Goal: Information Seeking & Learning: Learn about a topic

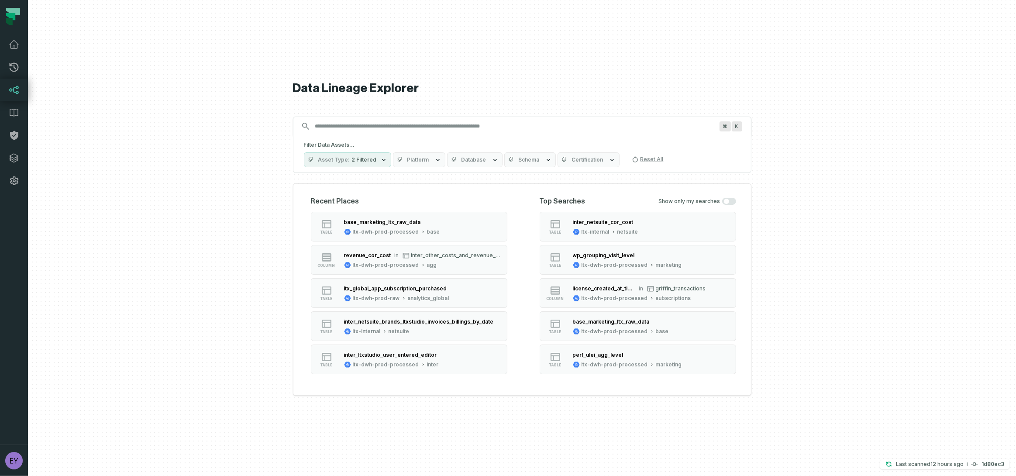
click at [480, 131] on input "Discovery Provider cmdk menu" at bounding box center [514, 126] width 409 height 14
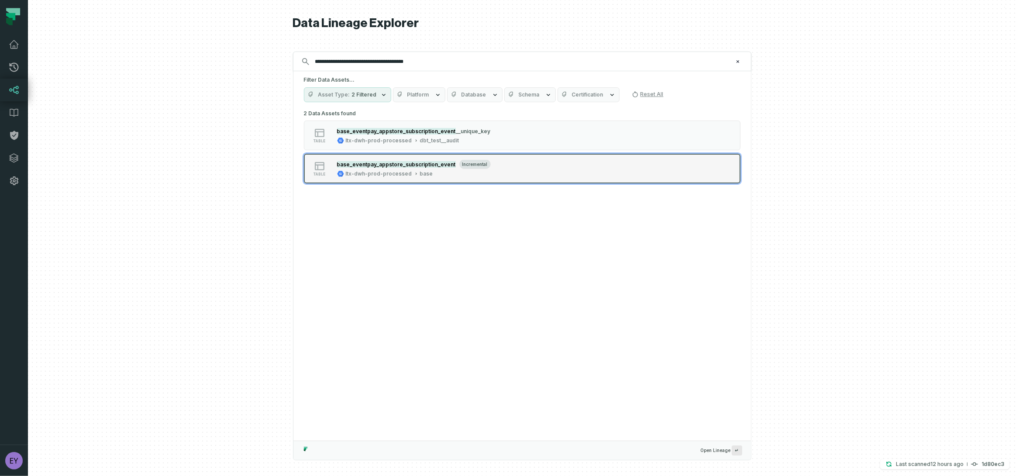
type input "**********"
click at [501, 173] on div "table base_eventpay_appstore_subscription_event incremental ltx-dwh-prod-proces…" at bounding box center [415, 168] width 218 height 17
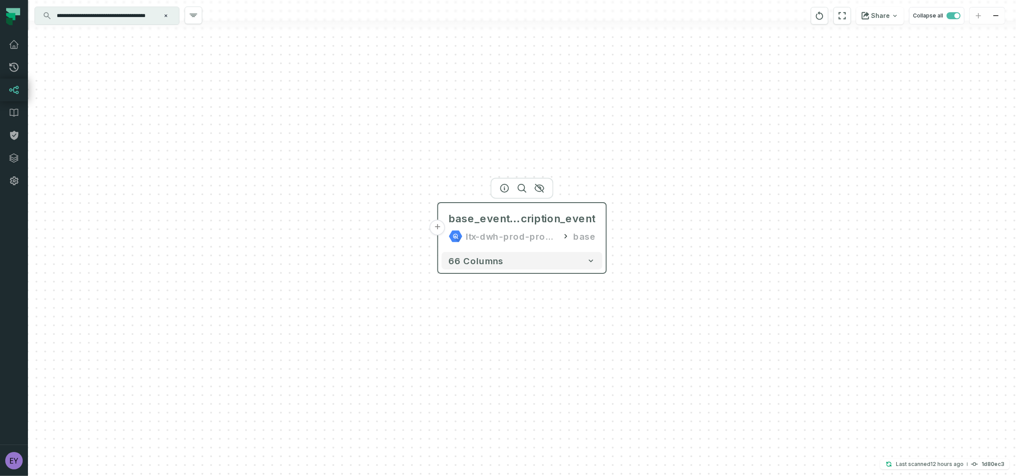
click at [440, 226] on button "+" at bounding box center [438, 228] width 16 height 16
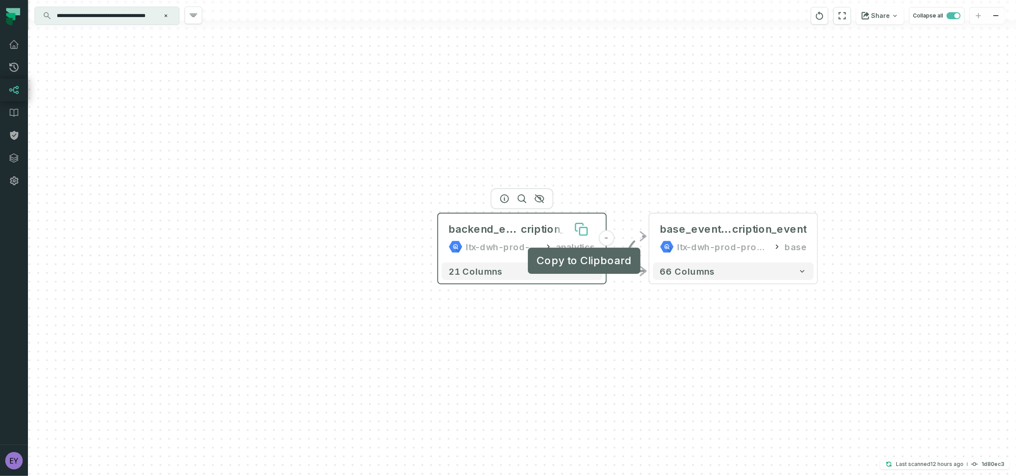
click at [580, 230] on icon at bounding box center [583, 231] width 7 height 7
click at [603, 238] on button "-" at bounding box center [607, 238] width 16 height 16
click at [588, 231] on button at bounding box center [582, 229] width 28 height 28
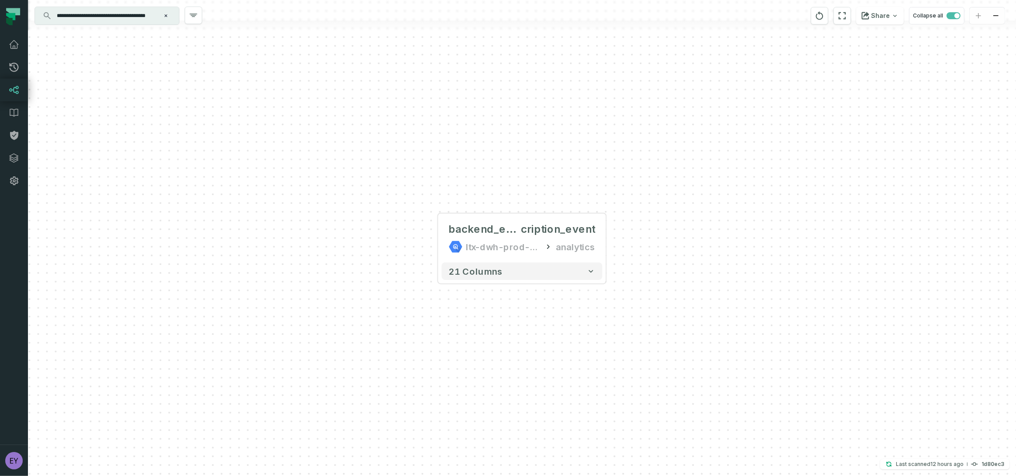
click at [168, 13] on icon "Clear search query" at bounding box center [165, 15] width 5 height 5
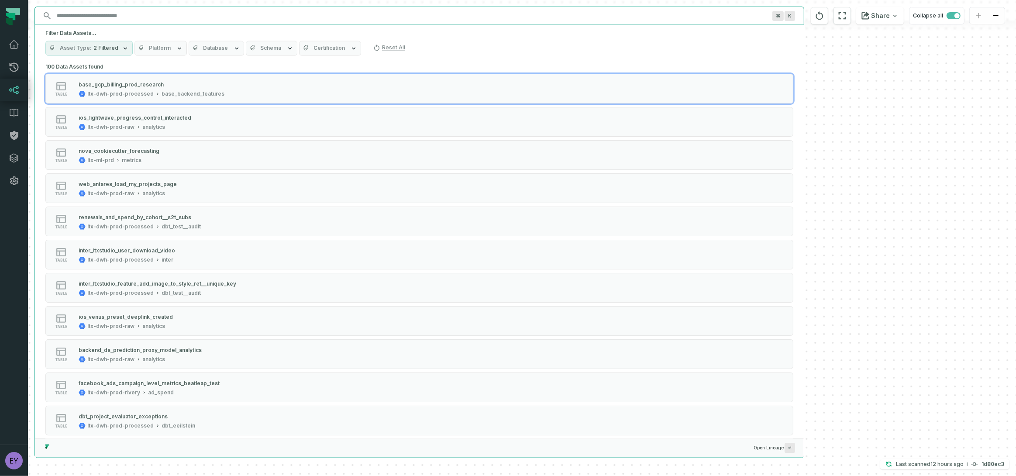
click at [159, 16] on input "Discovery Provider cmdk menu" at bounding box center [412, 16] width 720 height 14
paste input "**********"
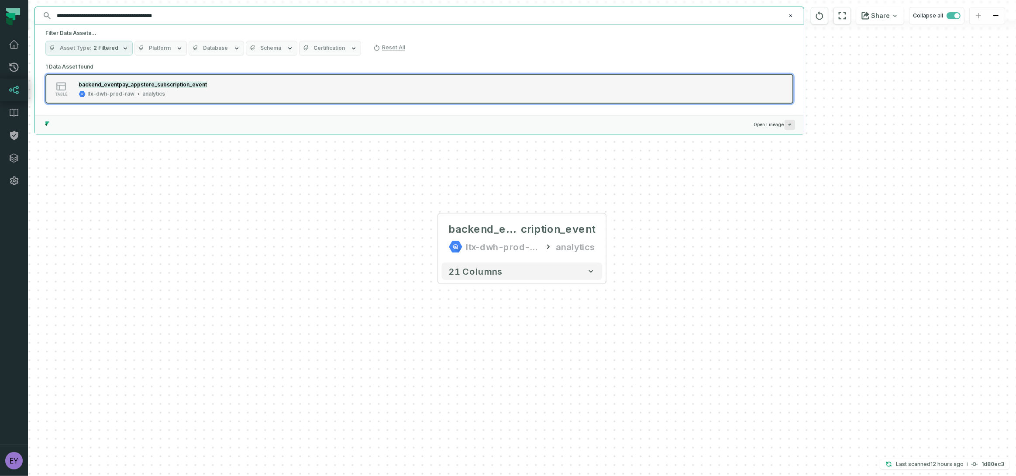
type input "**********"
click at [167, 85] on mark "backend_eventpay_appstore_subscription_event" at bounding box center [143, 84] width 128 height 7
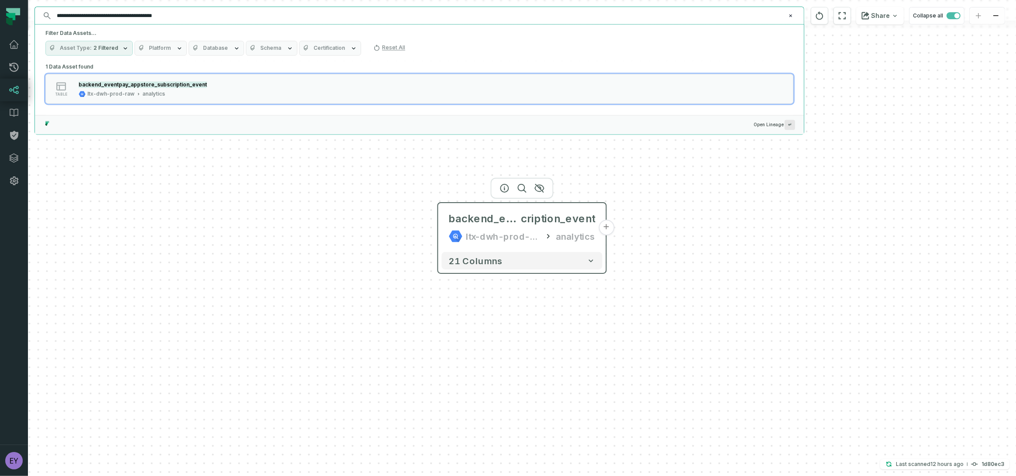
click at [605, 226] on button "+" at bounding box center [607, 228] width 16 height 16
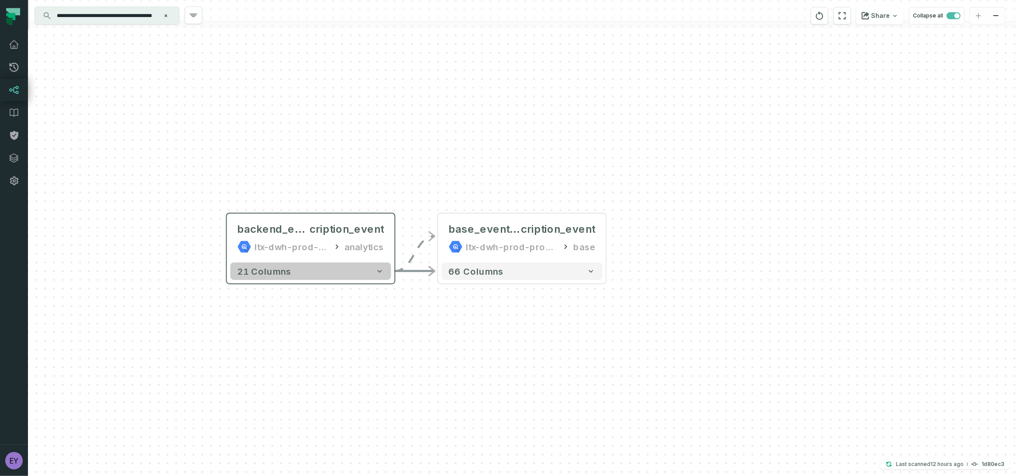
click at [378, 272] on icon "button" at bounding box center [380, 271] width 4 height 3
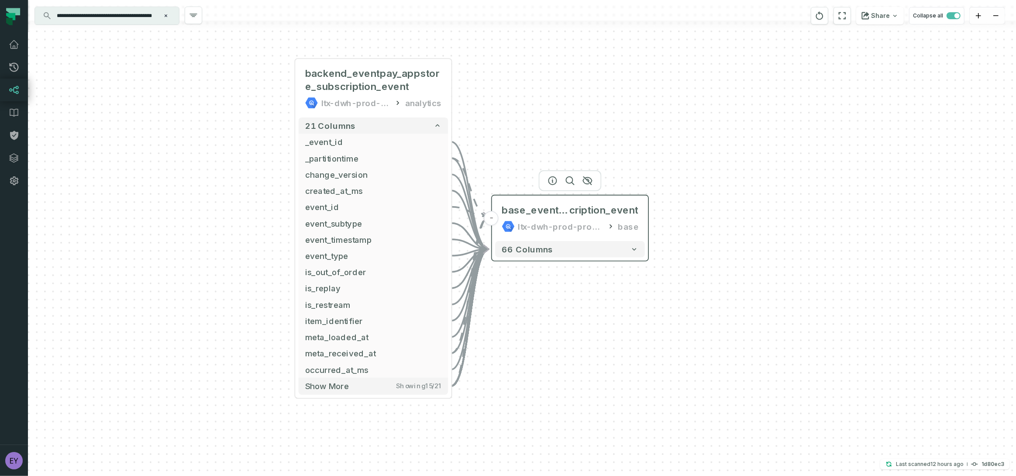
drag, startPoint x: 496, startPoint y: 382, endPoint x: 556, endPoint y: 219, distance: 173.7
click at [556, 219] on div "base_eventpay_appstore_subs cription_event ltx-dwh-prod-processed base" at bounding box center [570, 218] width 150 height 39
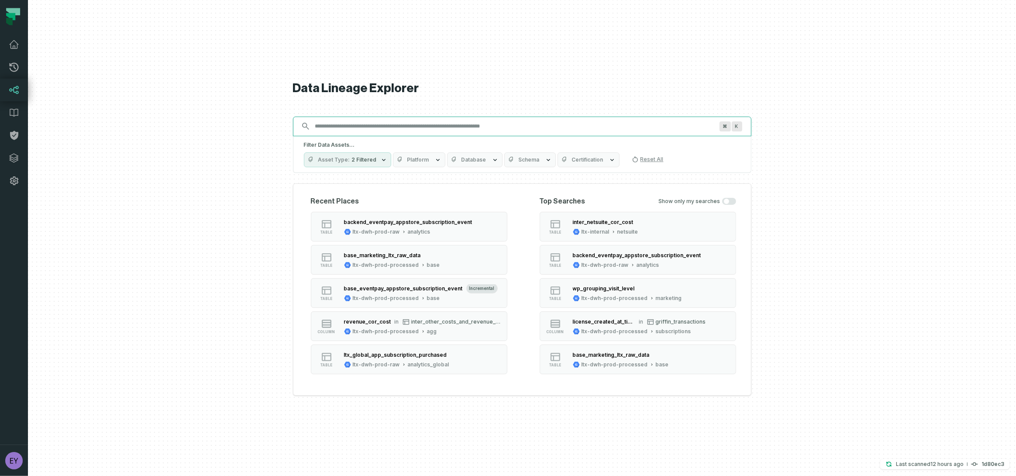
click at [454, 125] on input "Discovery Provider cmdk menu" at bounding box center [514, 126] width 409 height 14
paste input "**********"
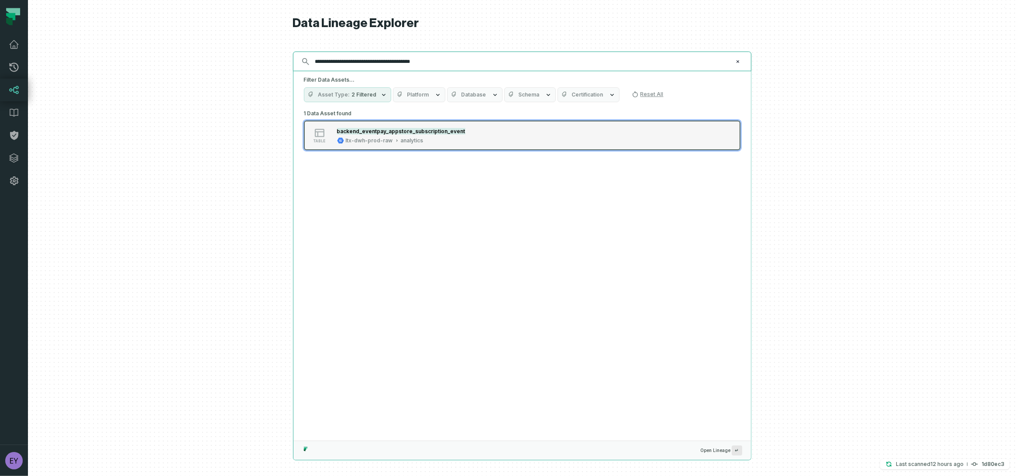
type input "**********"
click at [445, 129] on mark "backend_eventpay_appstore_subscription_event" at bounding box center [401, 131] width 128 height 7
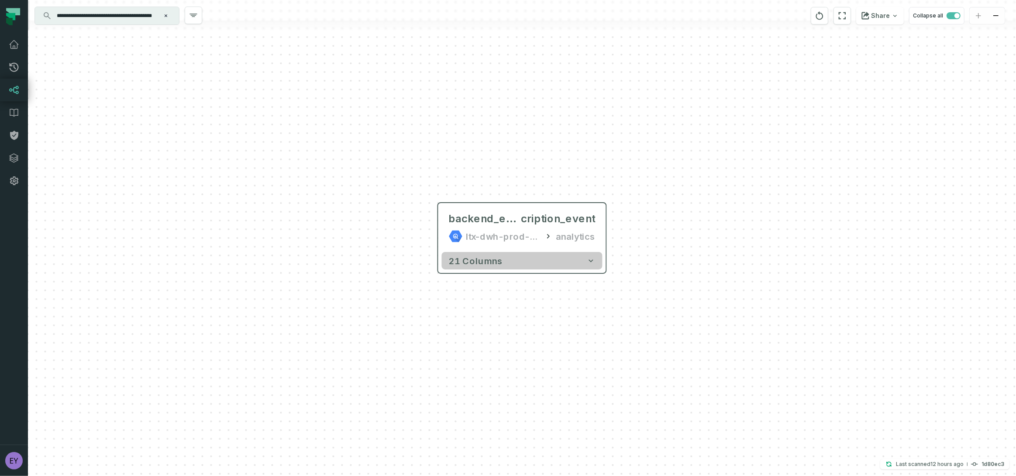
click at [588, 268] on button "21 columns" at bounding box center [522, 260] width 161 height 17
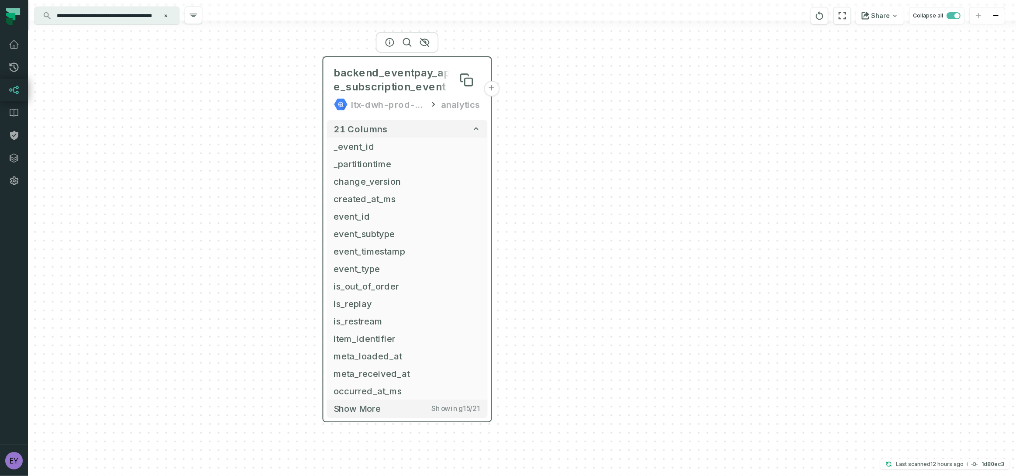
drag, startPoint x: 544, startPoint y: 214, endPoint x: 429, endPoint y: 68, distance: 185.7
click at [429, 68] on span "backend_eventpay_appstore_subscription_event" at bounding box center [407, 80] width 147 height 28
click at [367, 409] on span "Show more" at bounding box center [357, 408] width 47 height 11
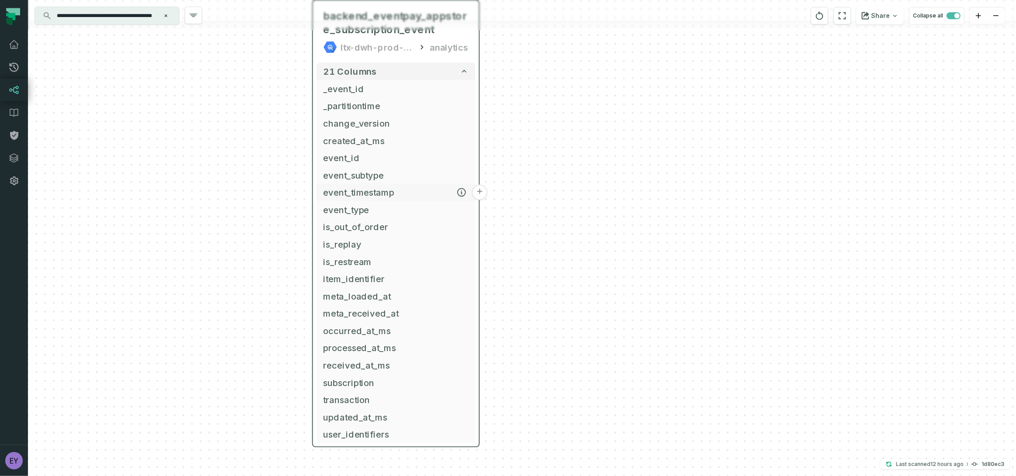
drag, startPoint x: 460, startPoint y: 258, endPoint x: 448, endPoint y: 199, distance: 60.6
click at [448, 199] on button "event_timestamp" at bounding box center [396, 192] width 159 height 17
